Goal: Information Seeking & Learning: Learn about a topic

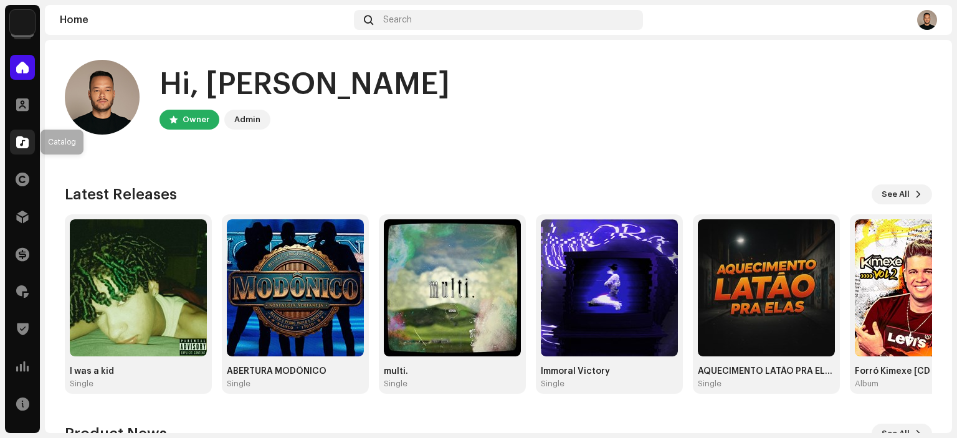
click at [24, 145] on span at bounding box center [22, 142] width 12 height 10
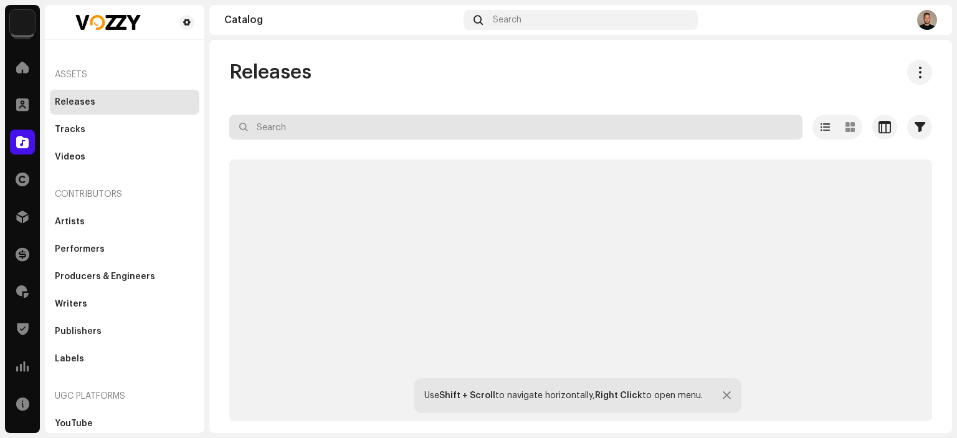
click at [464, 133] on input "text" at bounding box center [515, 127] width 573 height 25
paste input "QZYFZ2514377"
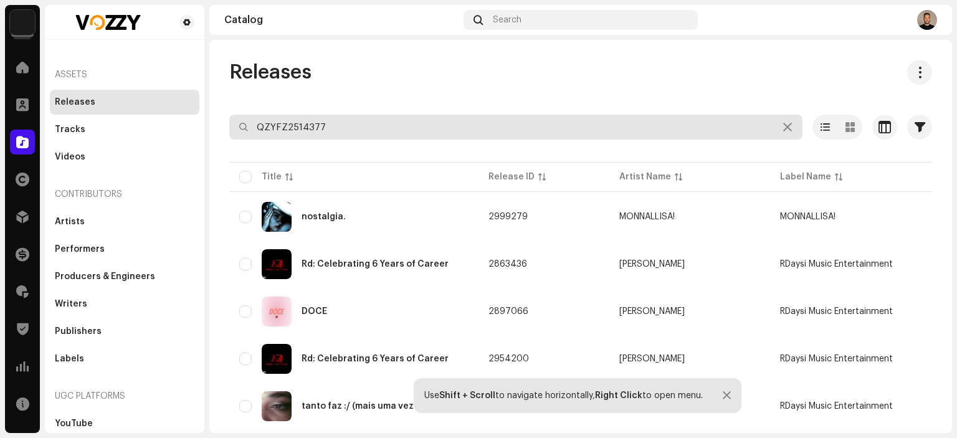
click at [464, 133] on input "QZYFZ2514377" at bounding box center [515, 127] width 573 height 25
type input "QZYFZ2514377"
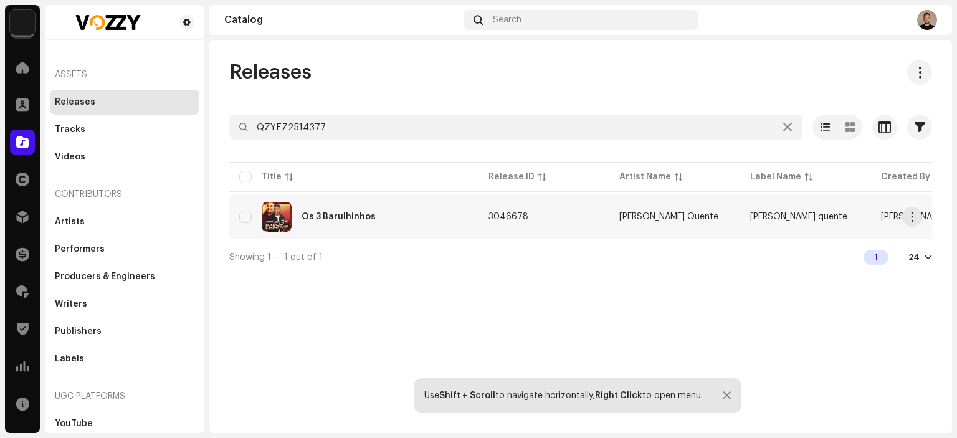
click at [347, 221] on div "Os 3 Barulhinhos" at bounding box center [339, 217] width 74 height 9
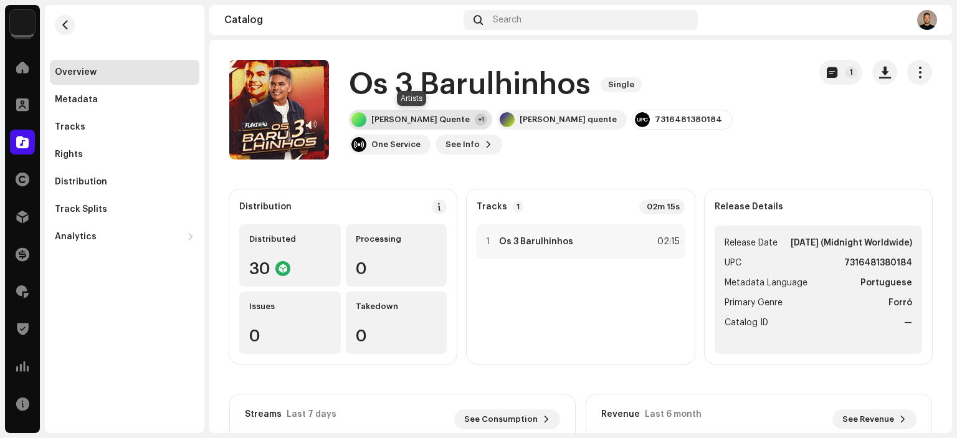
click at [395, 122] on div "[PERSON_NAME] Quente" at bounding box center [421, 120] width 98 height 10
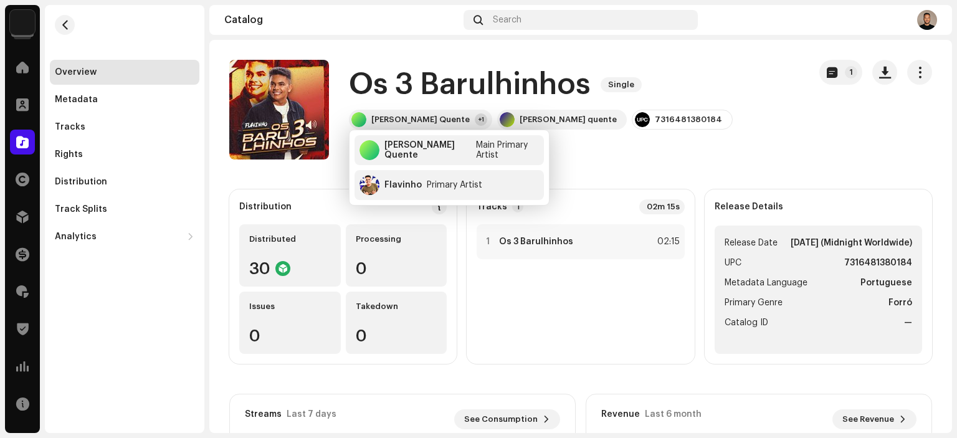
click at [631, 161] on catalog-releases-details-overview "Os 3 Barulhinhos Single 1 Os 3 Barulhinhos Single [PERSON_NAME] Quente +1 [PERS…" at bounding box center [580, 351] width 743 height 623
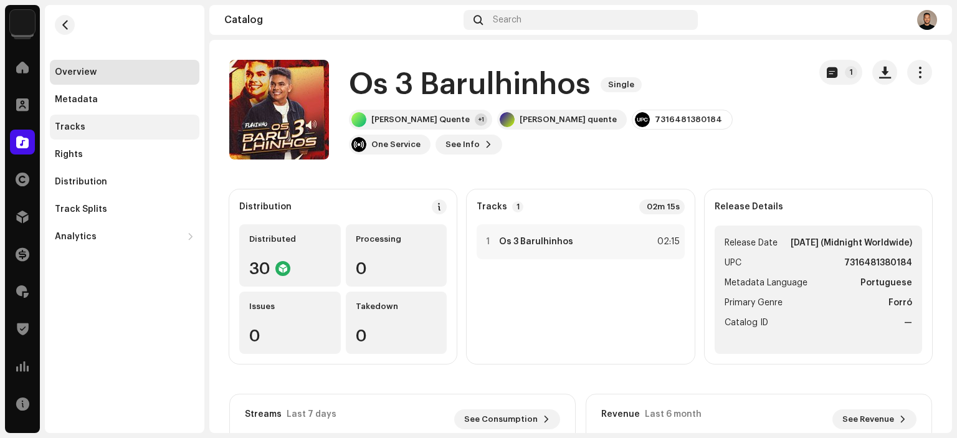
click at [98, 126] on div "Tracks" at bounding box center [125, 127] width 140 height 10
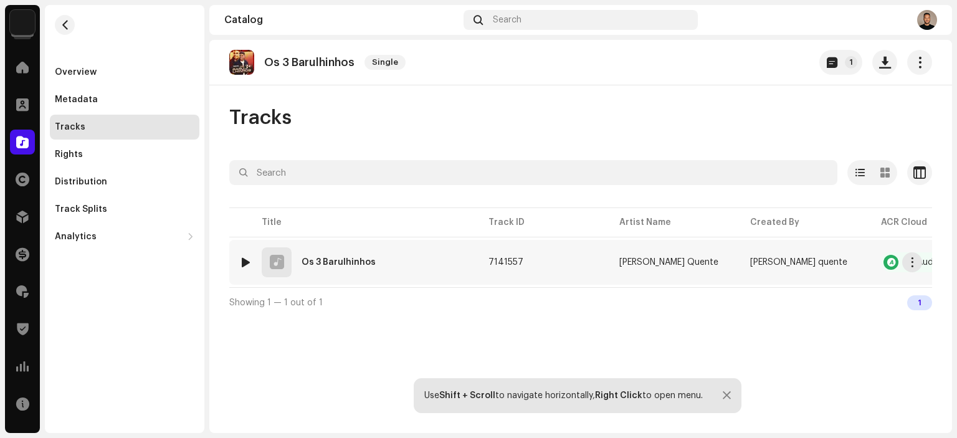
click at [363, 252] on div "1 Os 3 Barulhinhos" at bounding box center [353, 262] width 229 height 30
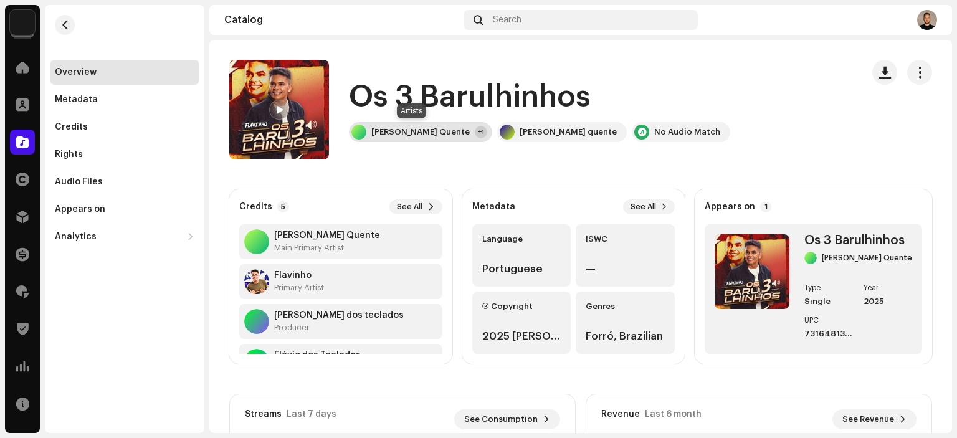
click at [450, 137] on div "[PERSON_NAME] Quente" at bounding box center [421, 132] width 98 height 10
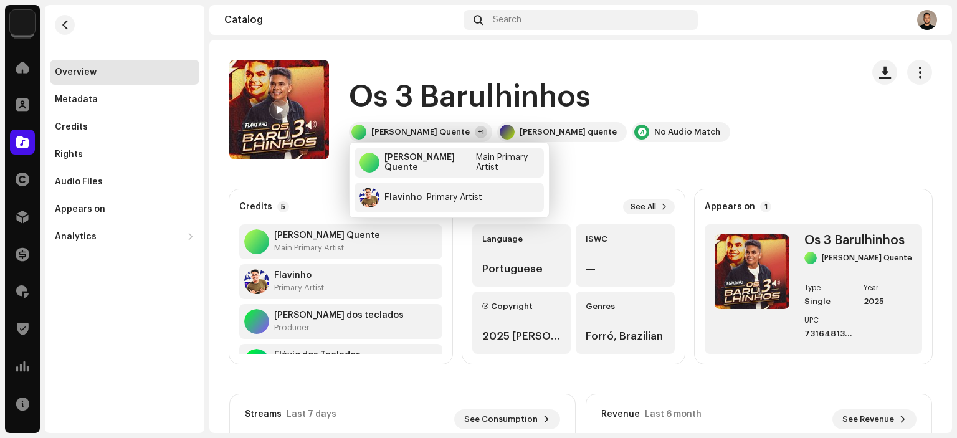
click at [586, 173] on catalog-tracks-details-overview "Os 3 Barulhinhos Os 3 Barulhinhos [PERSON_NAME] Quente +1 [PERSON_NAME] quente …" at bounding box center [580, 351] width 743 height 623
